Goal: Check status: Verify the current state of an ongoing process or item

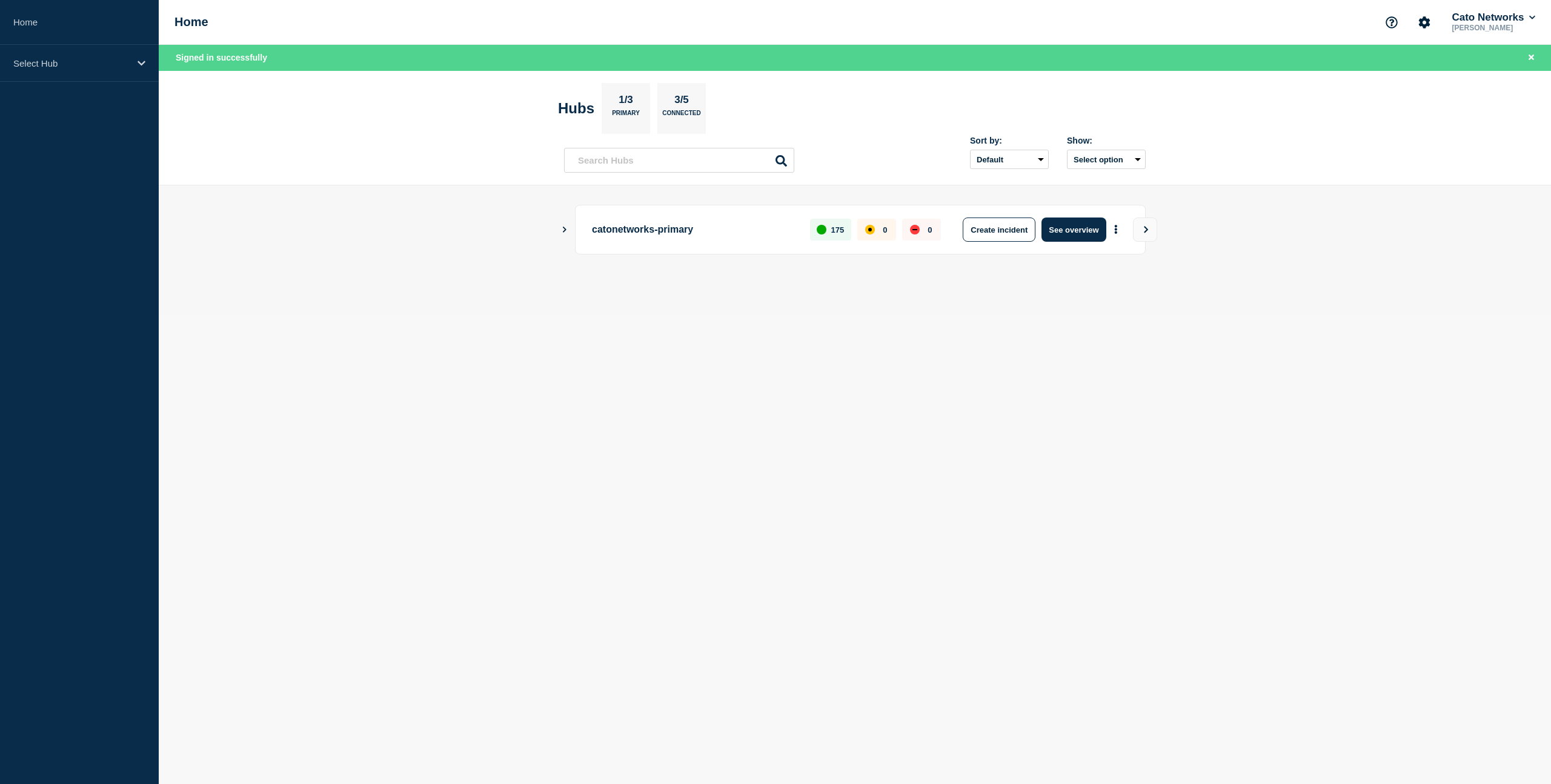
click at [563, 230] on icon "Show Connected Hubs" at bounding box center [564, 229] width 8 height 6
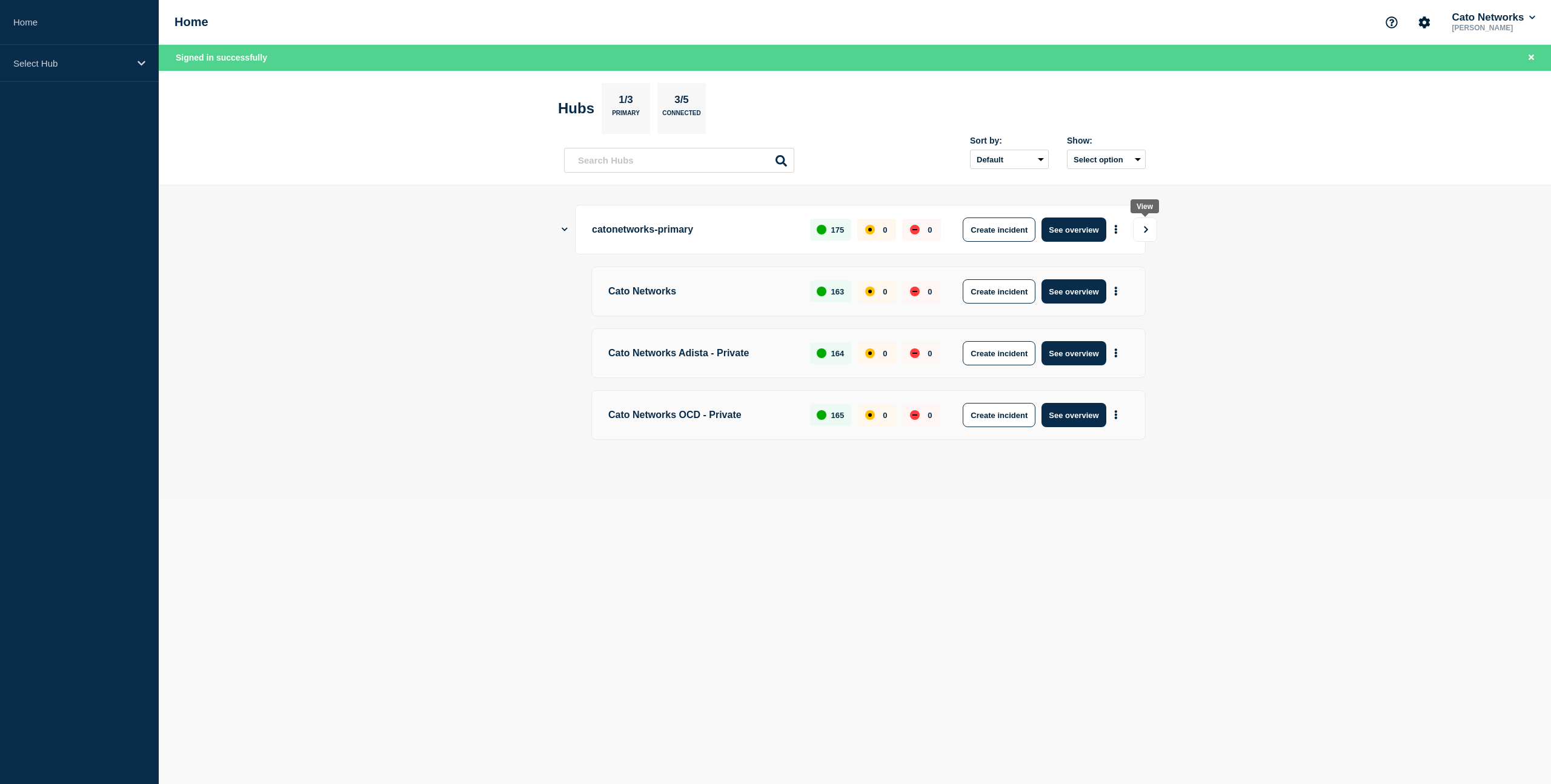
click at [1142, 228] on icon "View" at bounding box center [1146, 229] width 8 height 7
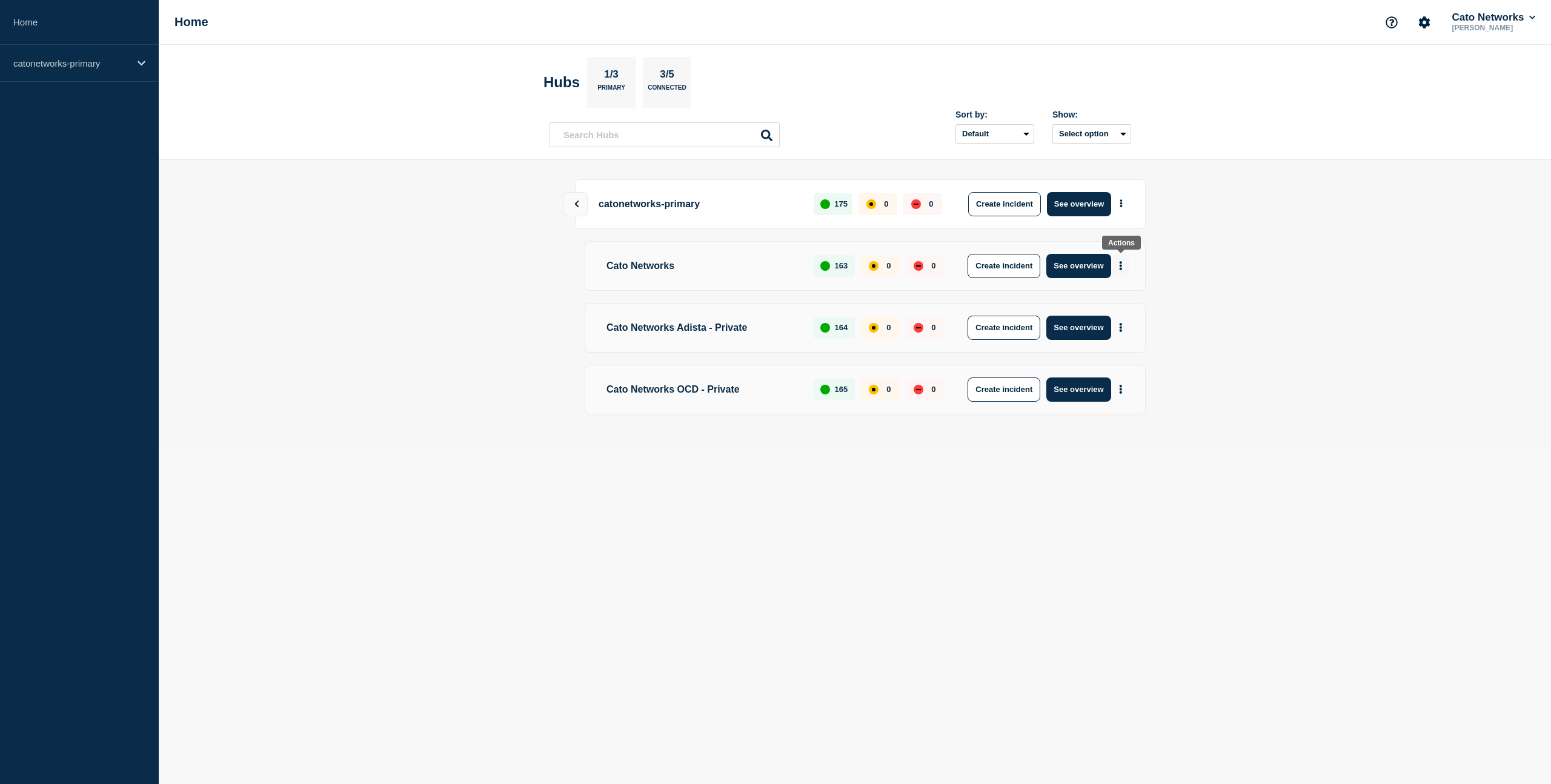
click at [1124, 266] on button "More actions" at bounding box center [1121, 266] width 16 height 22
click at [1111, 323] on link "View Status Page" at bounding box center [1120, 320] width 89 height 11
click at [1079, 266] on button "See overview" at bounding box center [1078, 266] width 64 height 24
click at [1074, 200] on button "See overview" at bounding box center [1079, 204] width 64 height 24
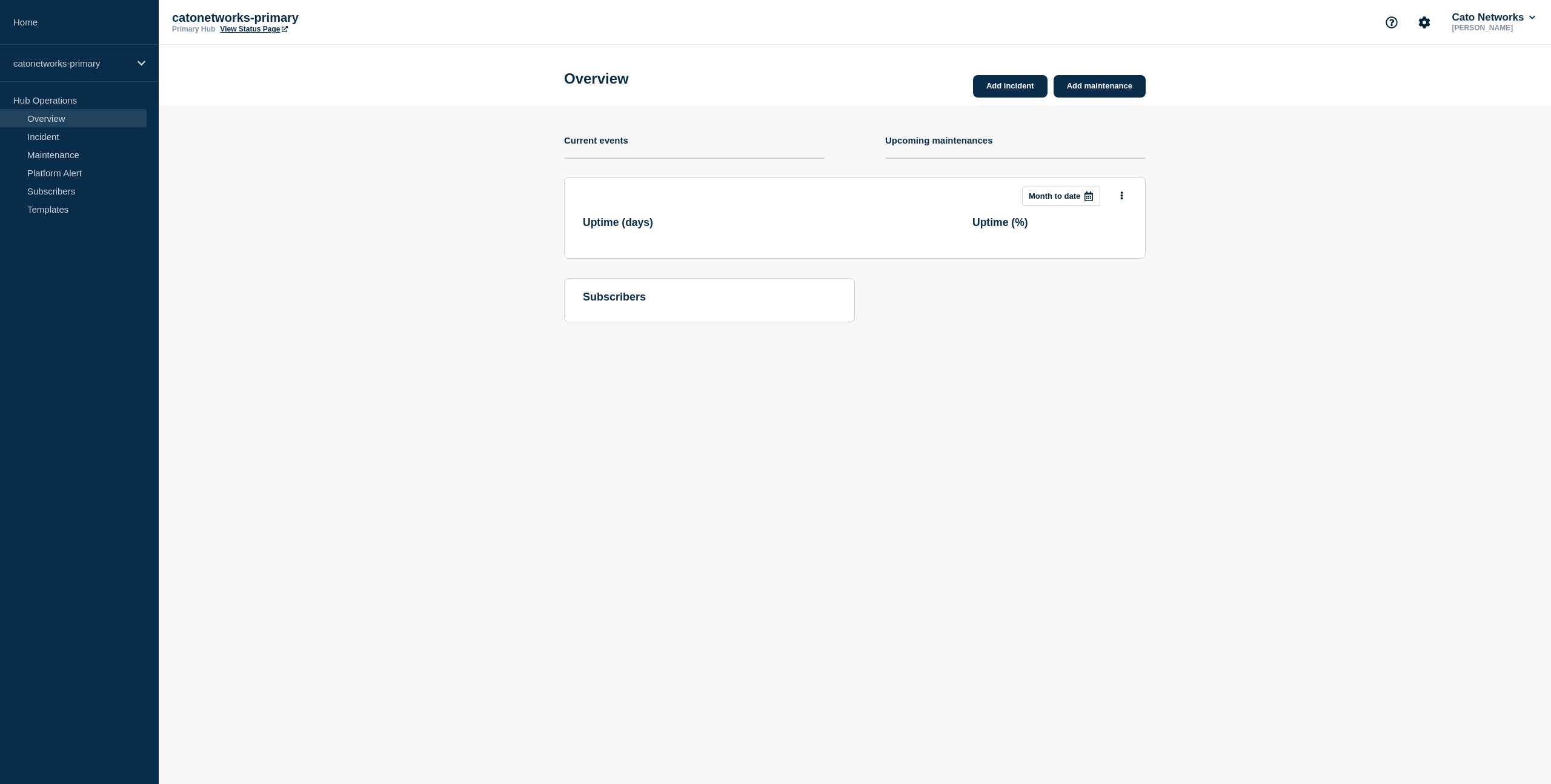
click at [628, 145] on h4 "Current events" at bounding box center [596, 141] width 64 height 11
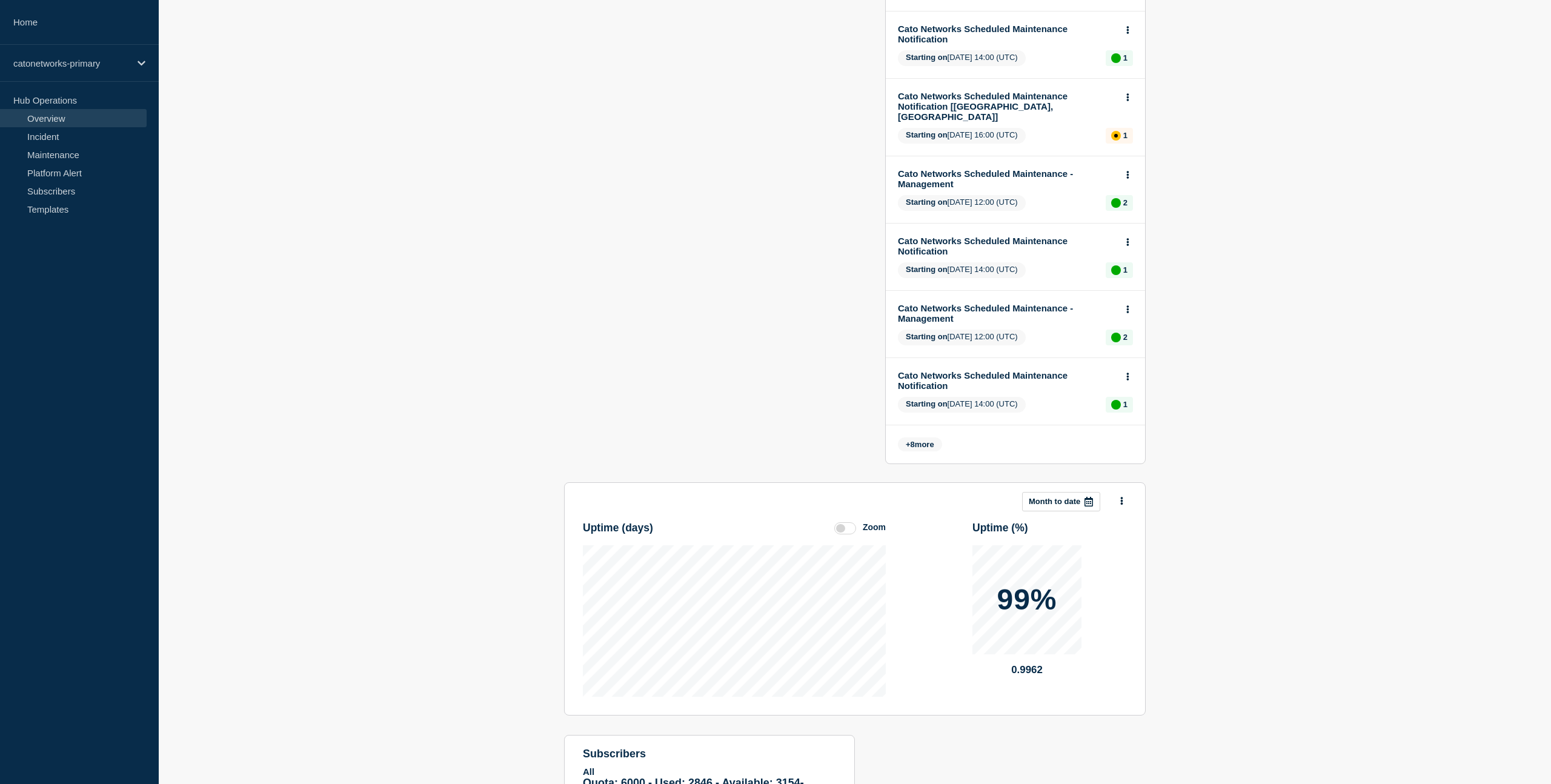
scroll to position [433, 0]
click at [921, 452] on span "+ 8 more" at bounding box center [920, 445] width 44 height 14
click at [907, 452] on span "+ 8 more" at bounding box center [920, 445] width 44 height 14
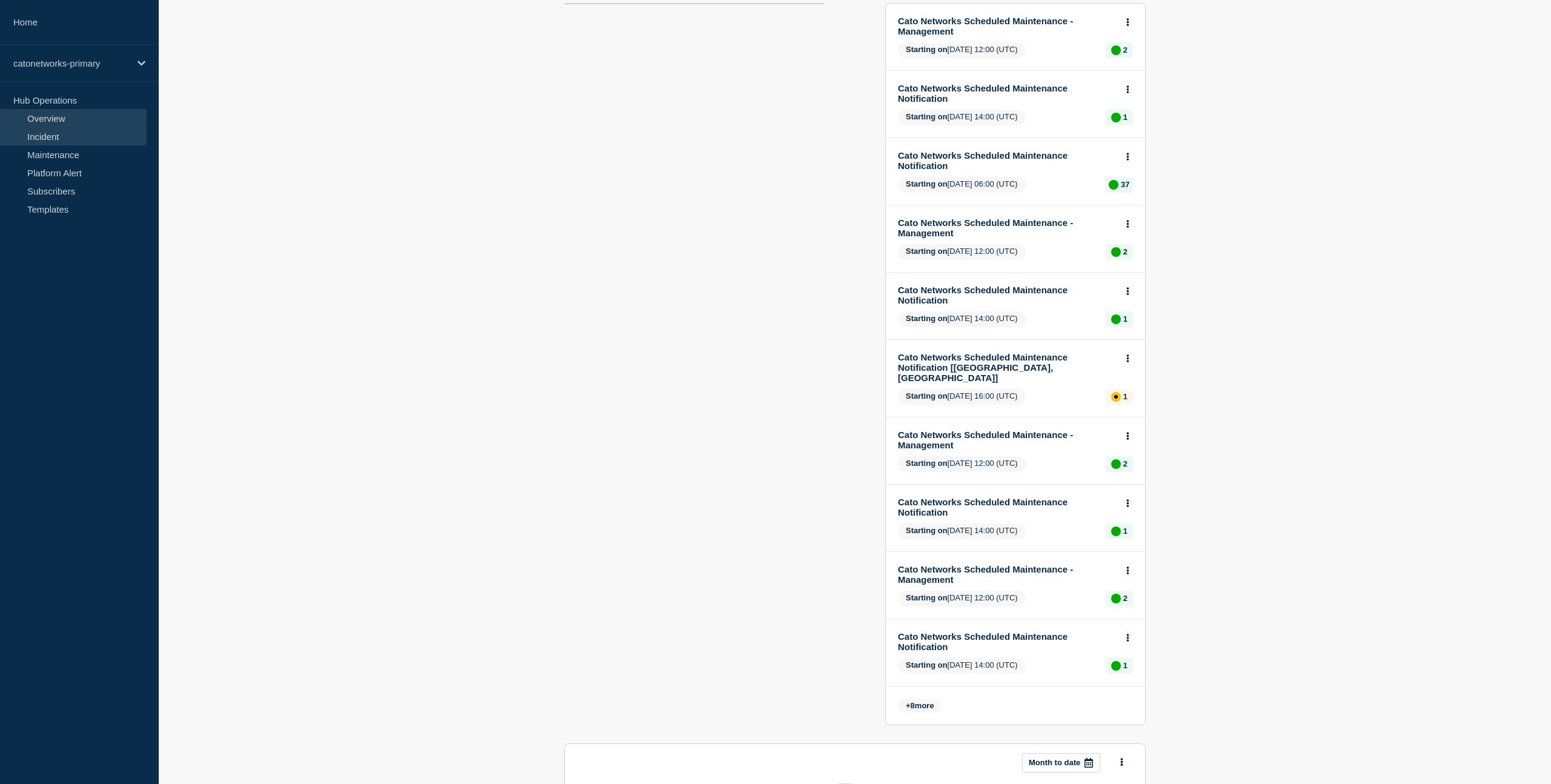
scroll to position [185, 0]
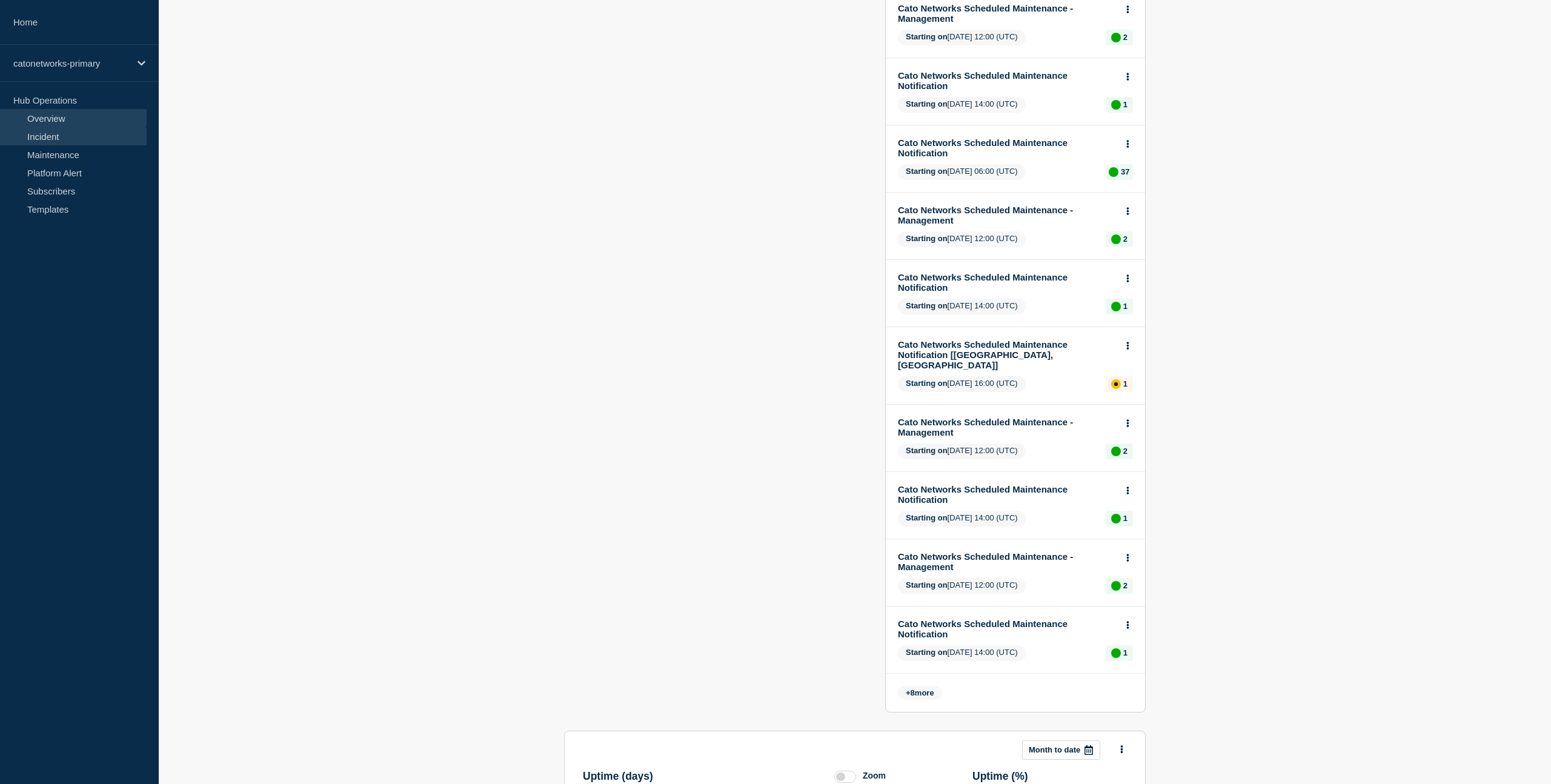
click at [42, 133] on link "Incident" at bounding box center [73, 137] width 147 height 18
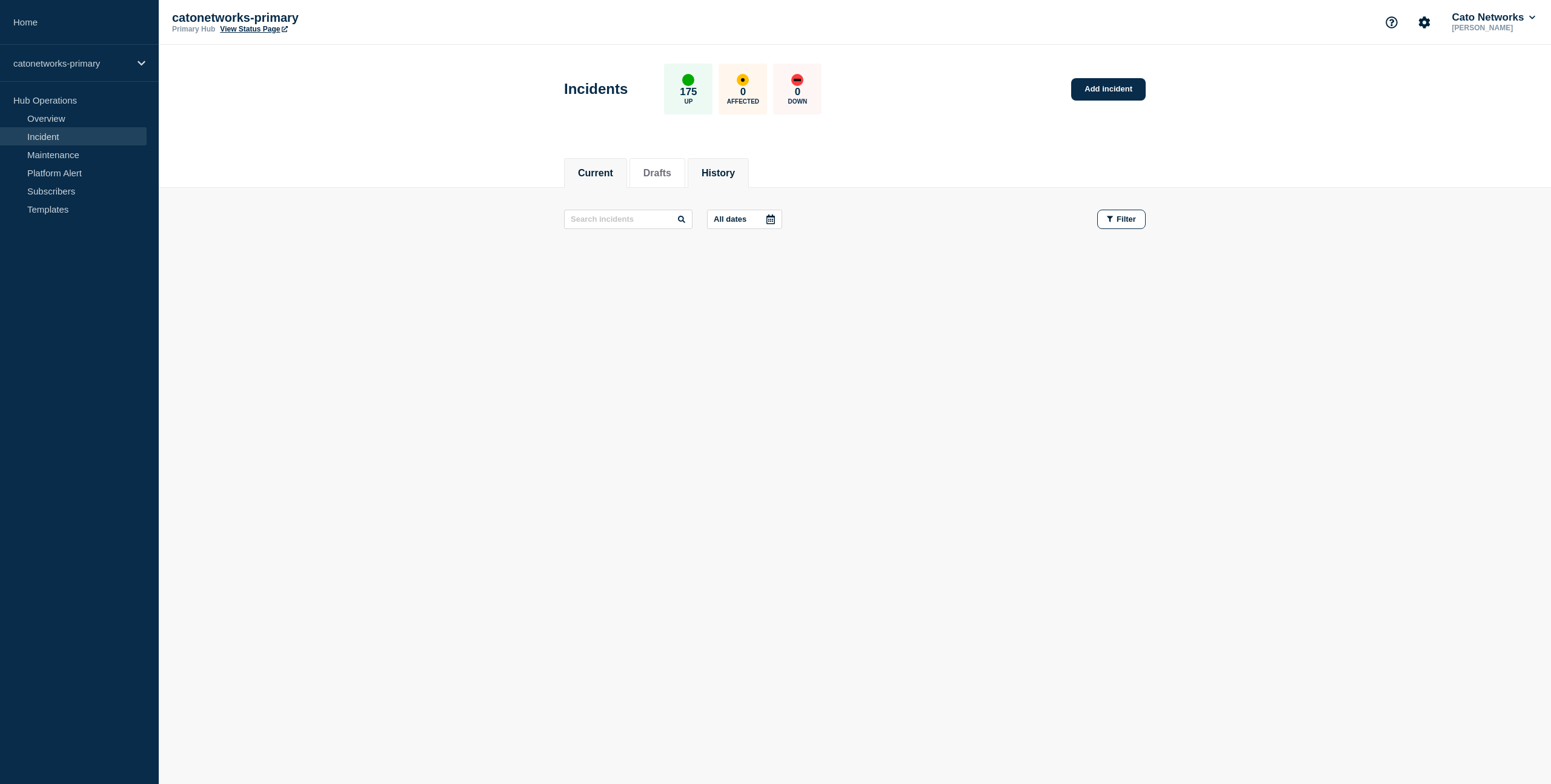
click at [718, 168] on button "History" at bounding box center [718, 173] width 33 height 11
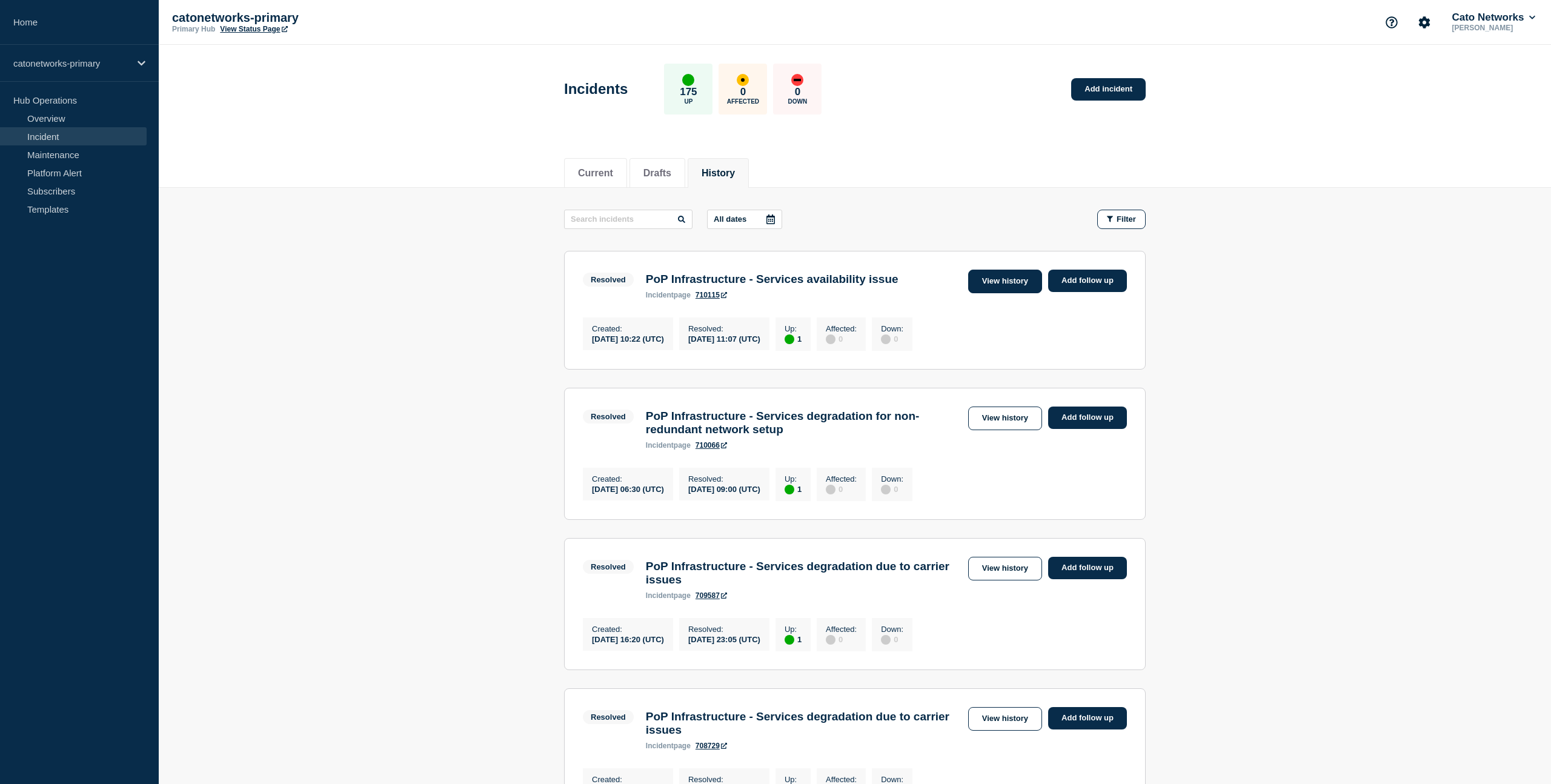
click at [993, 287] on link "View history" at bounding box center [1005, 281] width 74 height 24
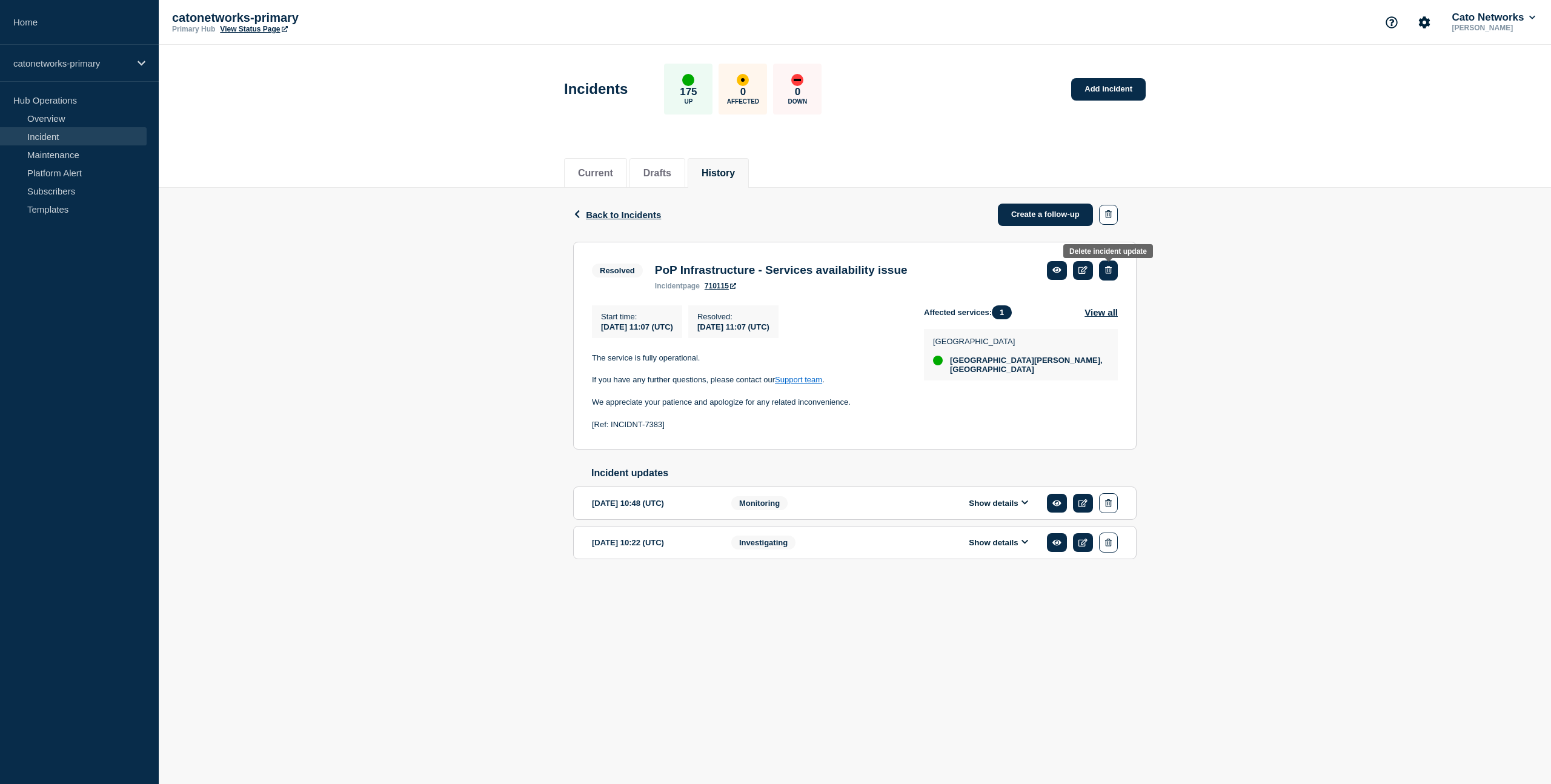
click at [1108, 271] on icon "button" at bounding box center [1108, 270] width 7 height 8
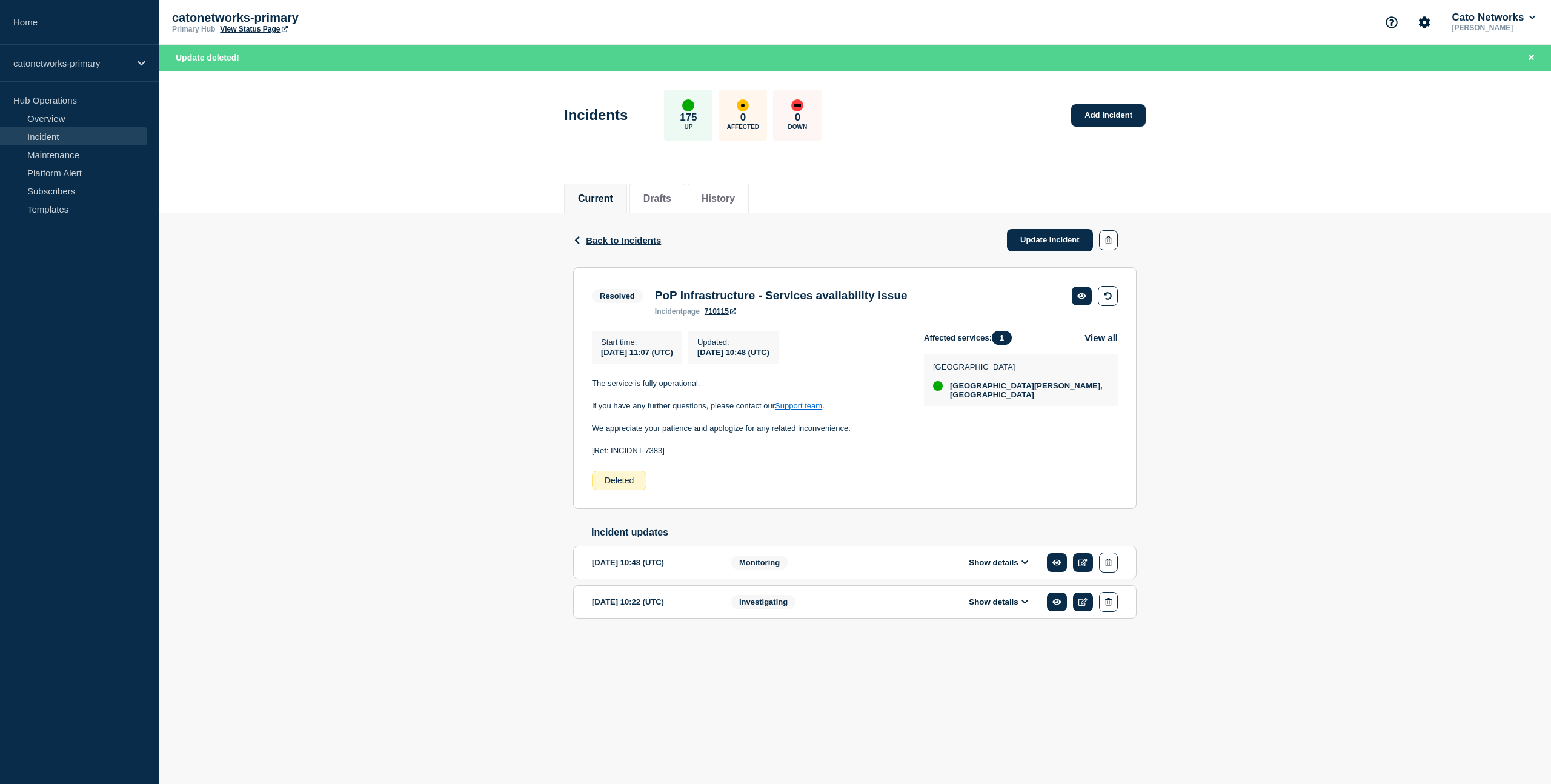
click at [968, 470] on div "Affected services: 1 View all [GEOGRAPHIC_DATA] [GEOGRAPHIC_DATA][PERSON_NAME],…" at bounding box center [1021, 410] width 194 height 159
click at [1110, 567] on icon "button" at bounding box center [1108, 563] width 7 height 8
